Goal: Transaction & Acquisition: Obtain resource

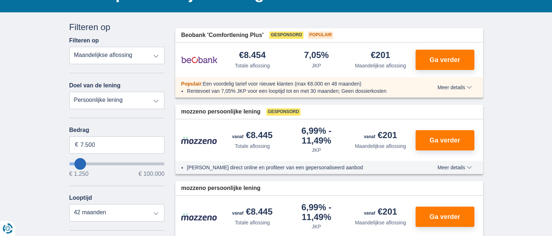
scroll to position [73, 0]
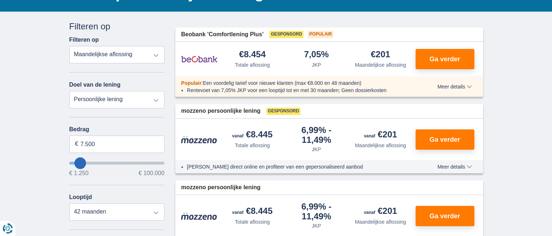
type input "24.250"
type input "24250"
click at [94, 162] on input "wantToBorrow" at bounding box center [116, 163] width 95 height 3
select select "120"
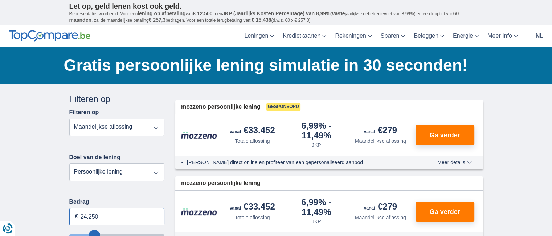
click at [97, 215] on input "24.250" at bounding box center [116, 216] width 95 height 17
type input "2"
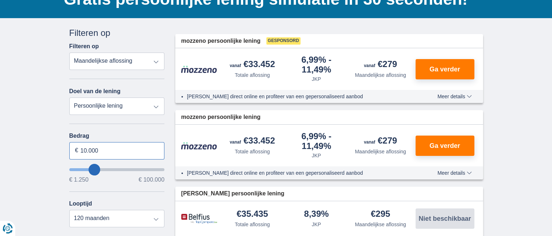
scroll to position [73, 0]
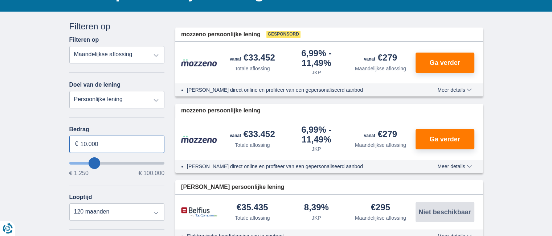
type input "10.000"
type input "10250"
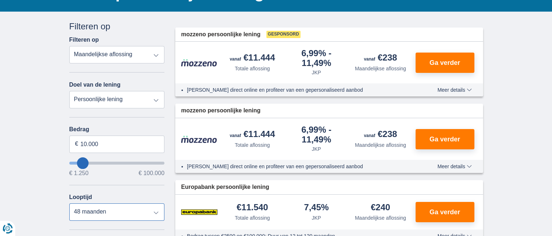
select select "36"
click at [69, 203] on select "12 maanden 18 maanden 24 maanden 30 maanden 36 maanden 42 maanden 48 maanden" at bounding box center [116, 211] width 95 height 17
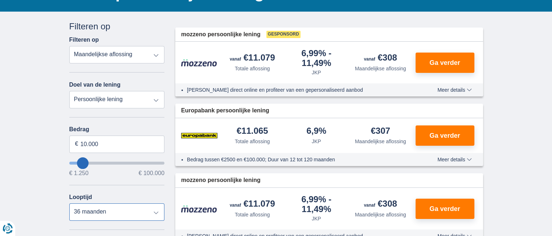
scroll to position [36, 0]
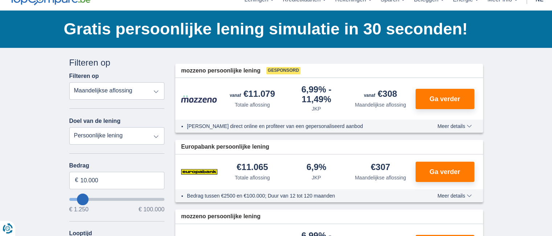
click at [154, 91] on select "Totale aflossing JKP Maandelijkse aflossing" at bounding box center [116, 90] width 95 height 17
click at [441, 100] on span "Ga verder" at bounding box center [444, 99] width 30 height 7
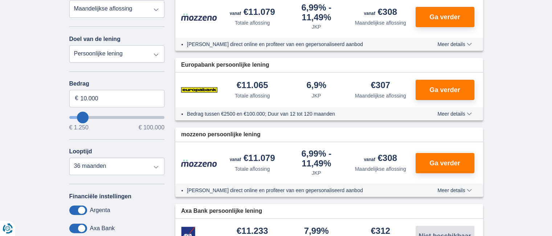
scroll to position [109, 0]
